Goal: Transaction & Acquisition: Purchase product/service

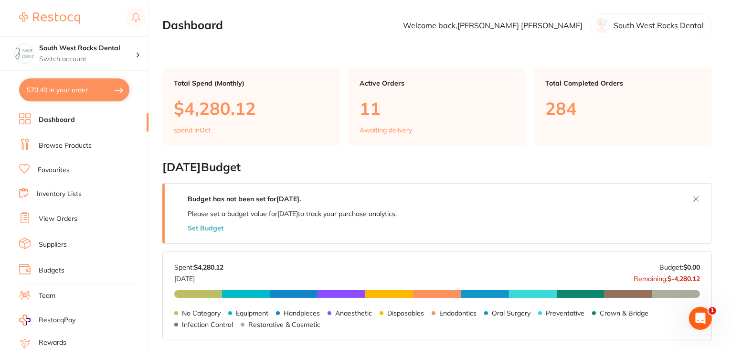
click at [45, 124] on link "Dashboard" at bounding box center [57, 120] width 36 height 10
click at [63, 139] on li "Browse Products" at bounding box center [83, 146] width 129 height 14
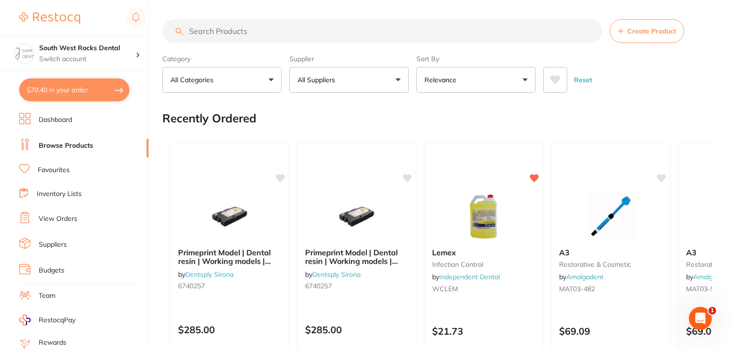
click at [63, 139] on li "Browse Products" at bounding box center [83, 146] width 129 height 14
click at [48, 122] on link "Dashboard" at bounding box center [55, 120] width 33 height 10
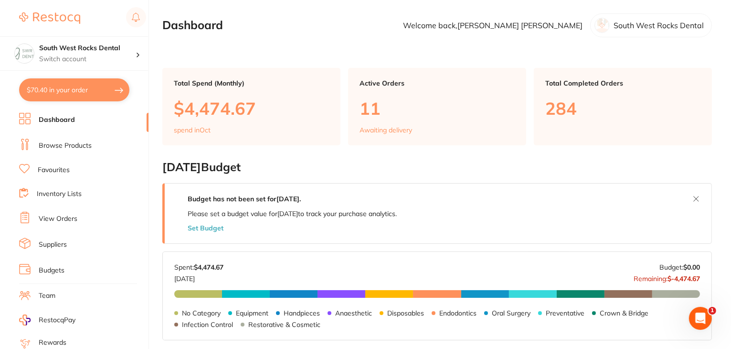
click at [49, 87] on button "$70.40 in your order" at bounding box center [74, 89] width 110 height 23
checkbox input "true"
